Goal: Information Seeking & Learning: Check status

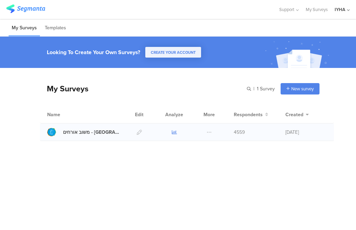
click at [173, 132] on icon at bounding box center [174, 132] width 5 height 5
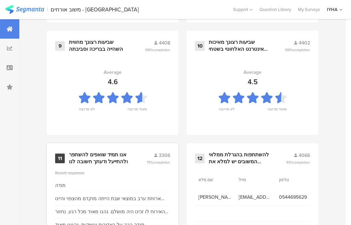
scroll to position [800, 0]
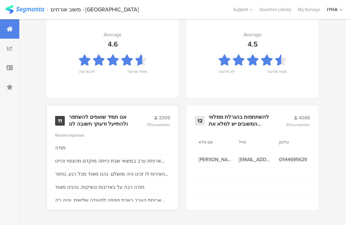
click at [107, 119] on div "אנו תמיד שואפים להשתפר ולהתייעל ודעתך חשובה לנו" at bounding box center [99, 120] width 61 height 13
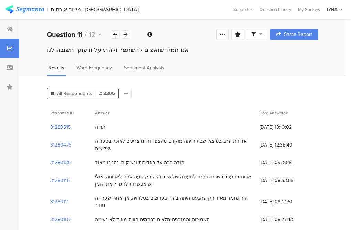
click at [61, 127] on section "31280515" at bounding box center [60, 126] width 20 height 7
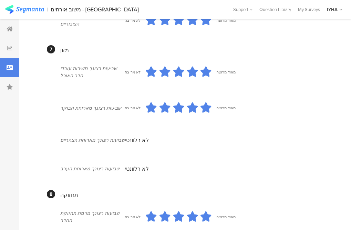
scroll to position [222, 0]
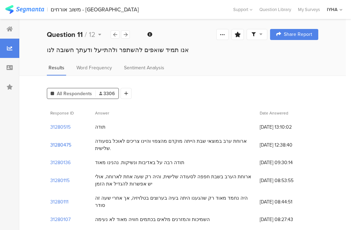
click at [62, 141] on section "31280475" at bounding box center [60, 144] width 21 height 7
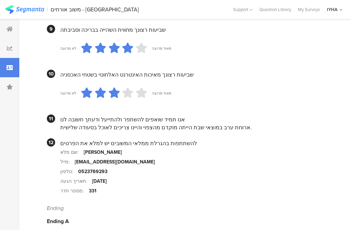
scroll to position [663, 0]
